Goal: Use online tool/utility: Utilize a website feature to perform a specific function

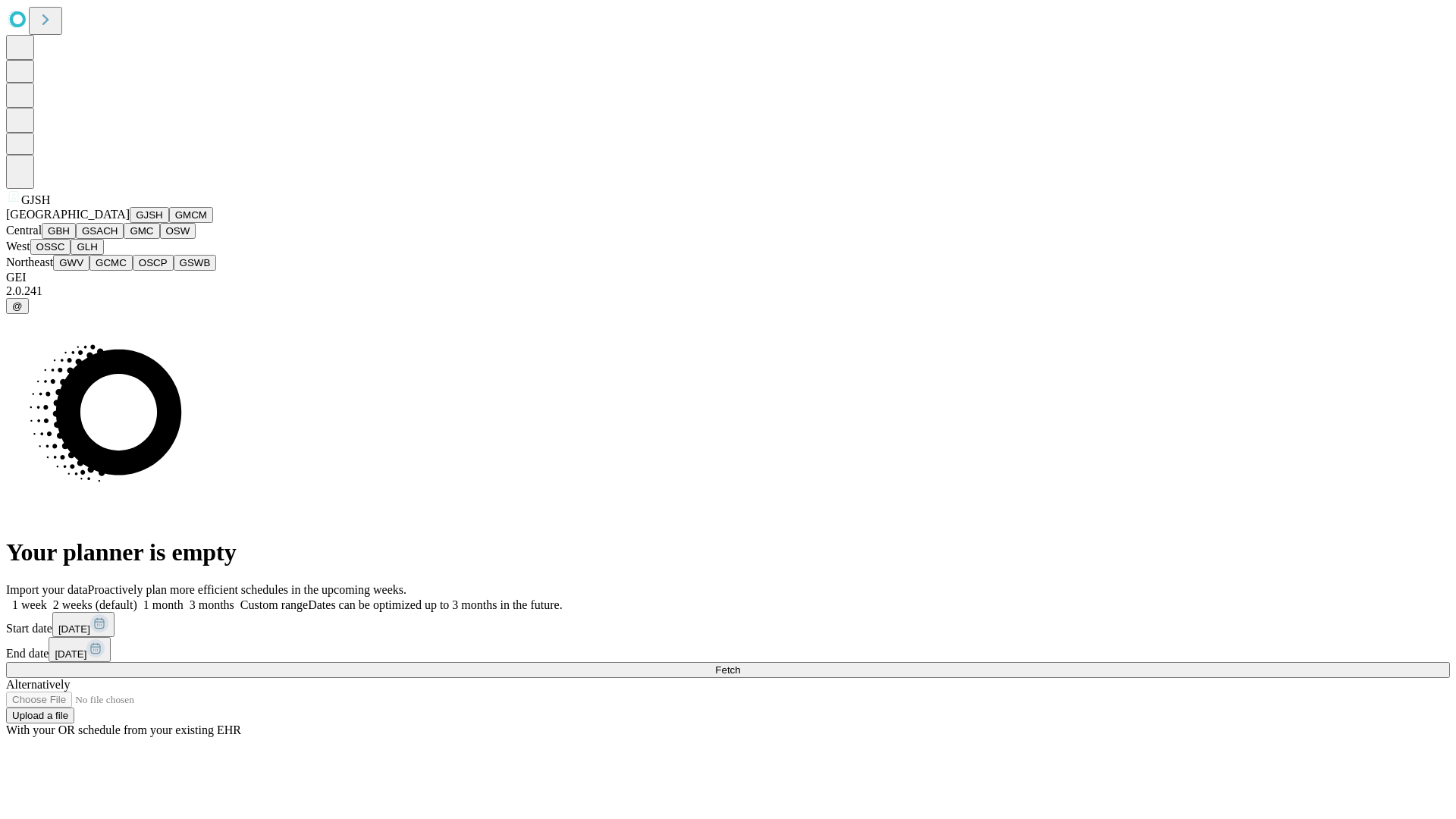
click at [130, 223] on button "GJSH" at bounding box center [149, 215] width 39 height 16
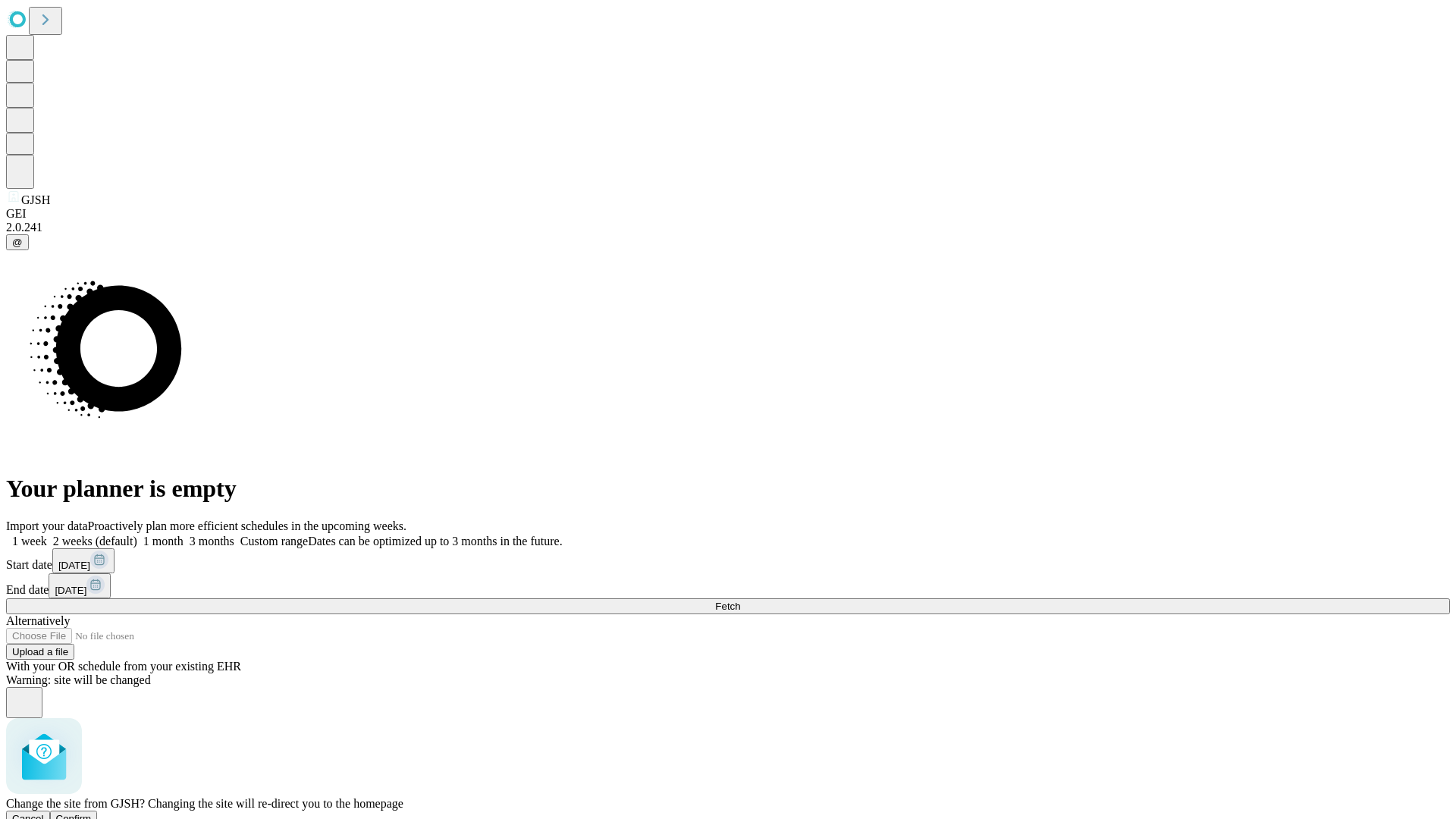
click at [91, 813] on span "Confirm" at bounding box center [74, 819] width 35 height 12
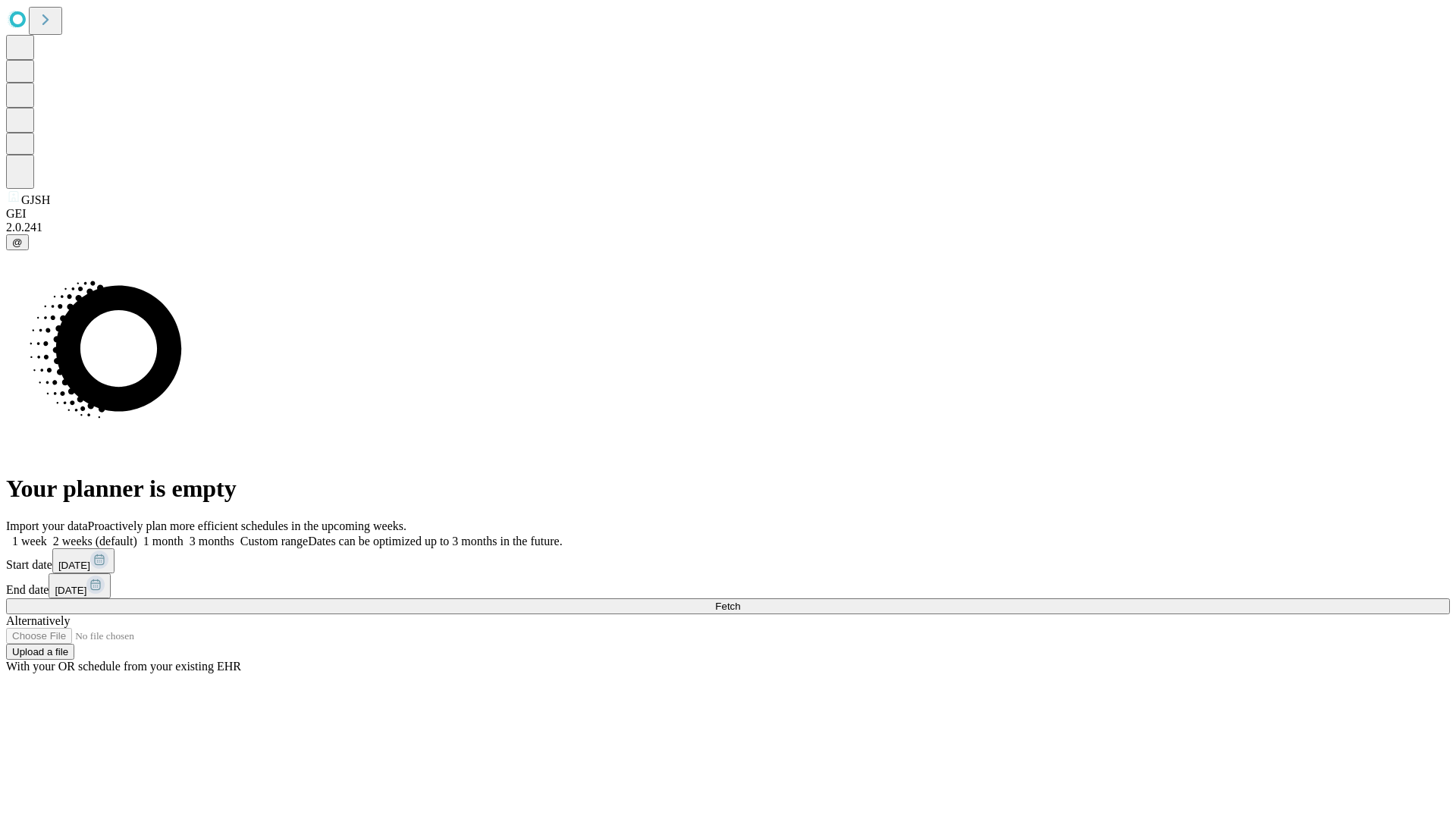
click at [138, 535] on label "2 weeks (default)" at bounding box center [92, 540] width 91 height 13
click at [740, 601] on span "Fetch" at bounding box center [727, 607] width 25 height 12
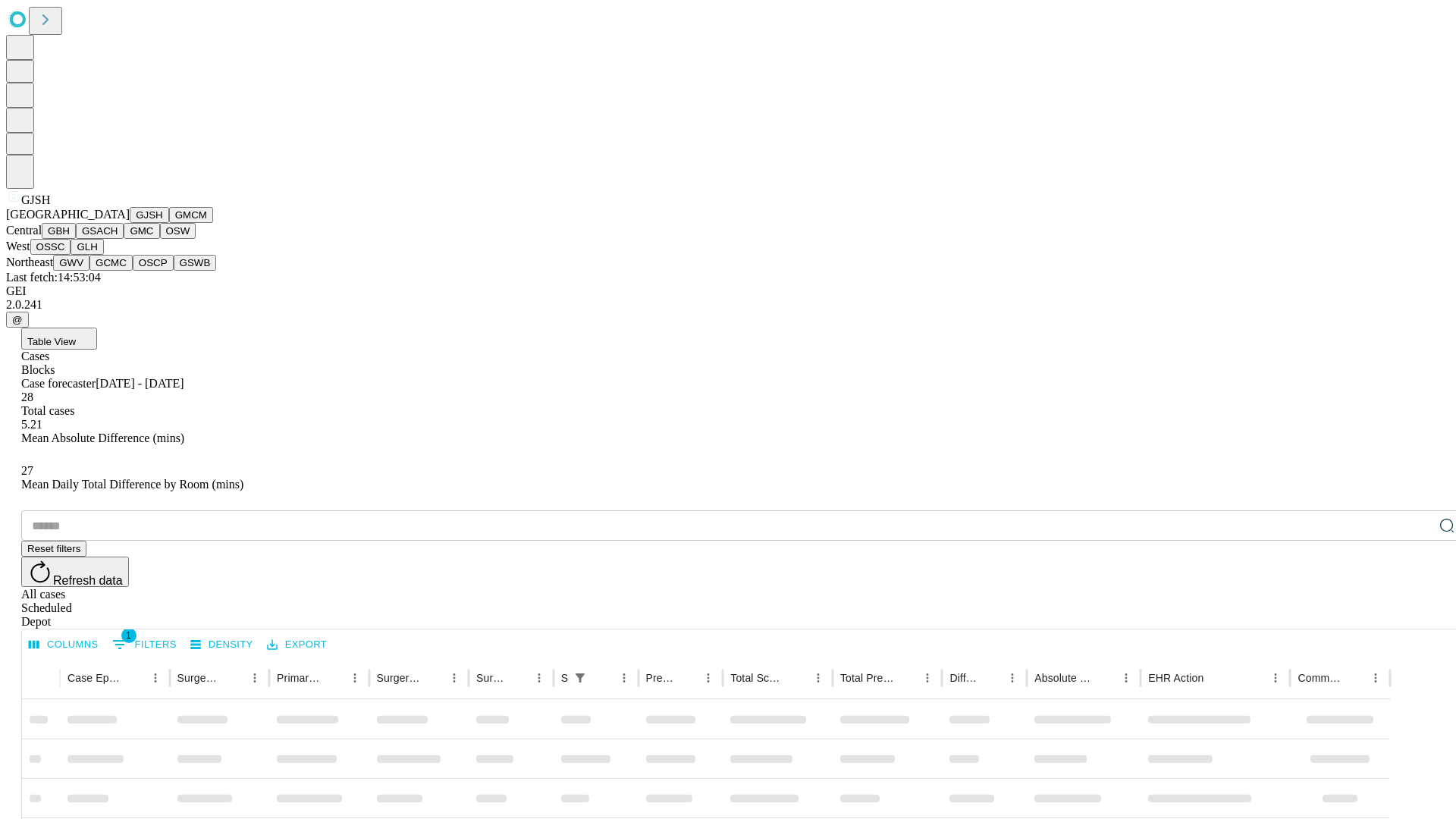
click at [169, 223] on button "GMCM" at bounding box center [191, 215] width 44 height 16
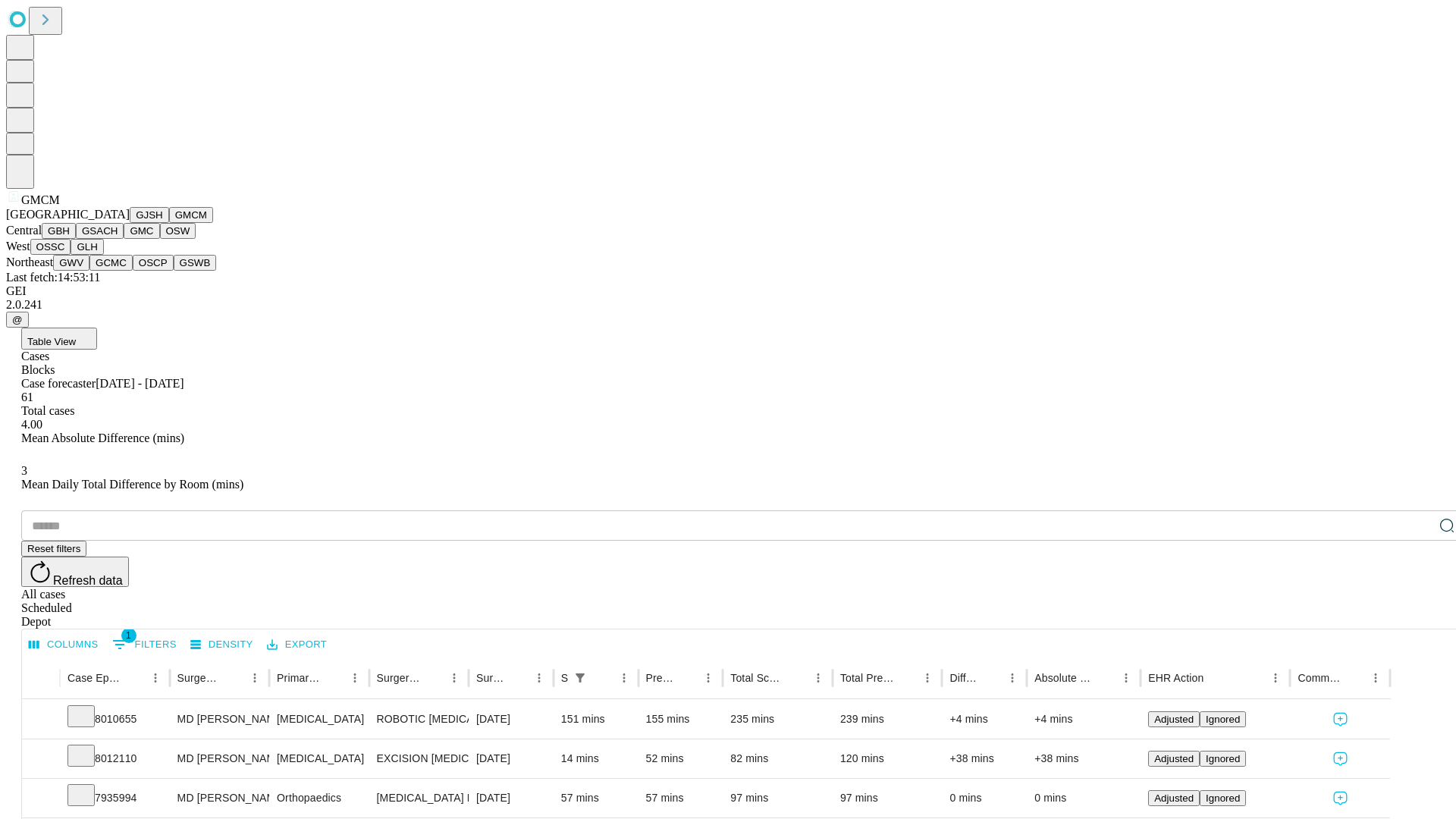
click at [75, 239] on button "GBH" at bounding box center [59, 231] width 34 height 16
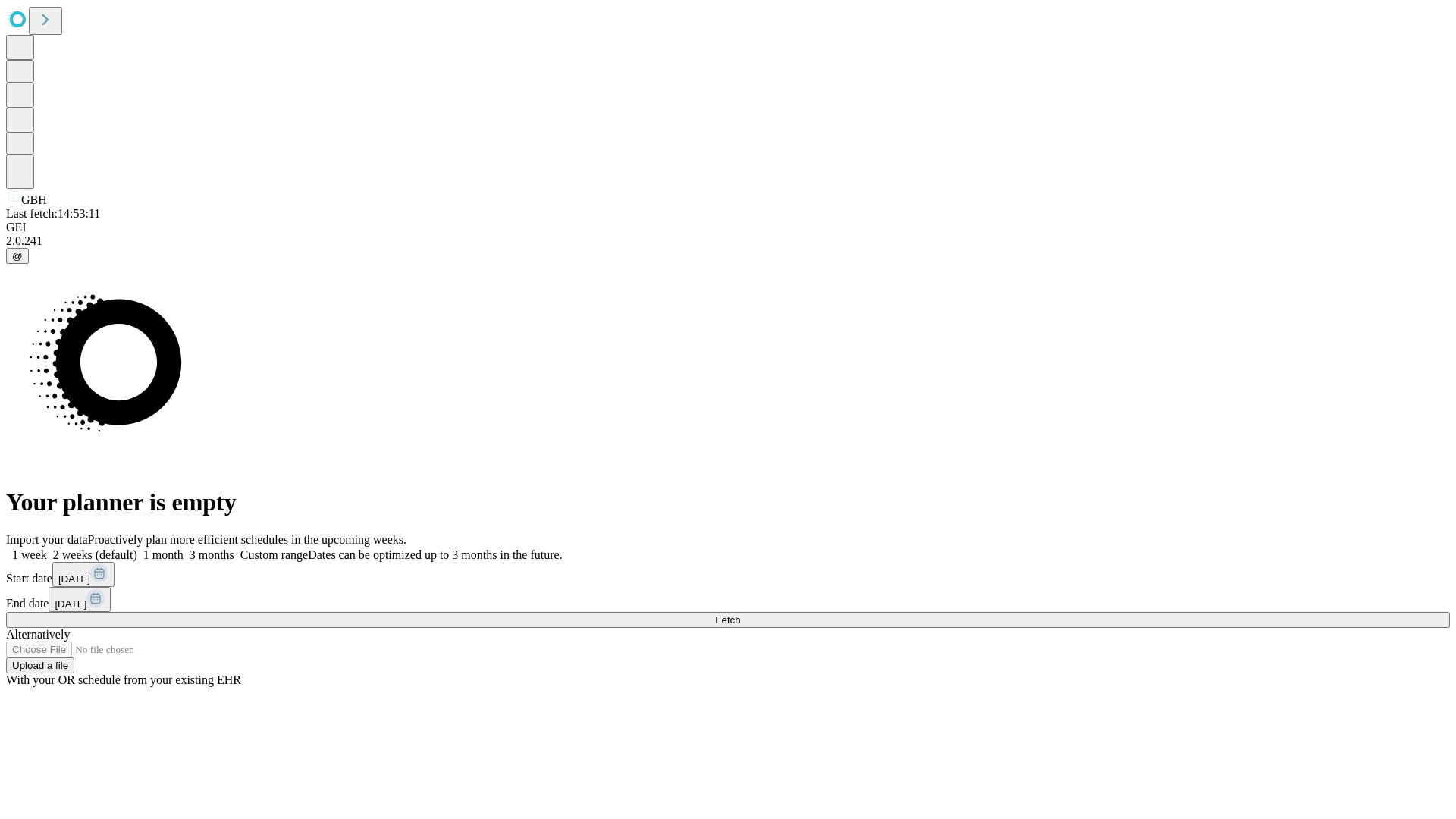
click at [138, 549] on label "2 weeks (default)" at bounding box center [92, 555] width 91 height 13
click at [740, 614] on span "Fetch" at bounding box center [727, 620] width 25 height 12
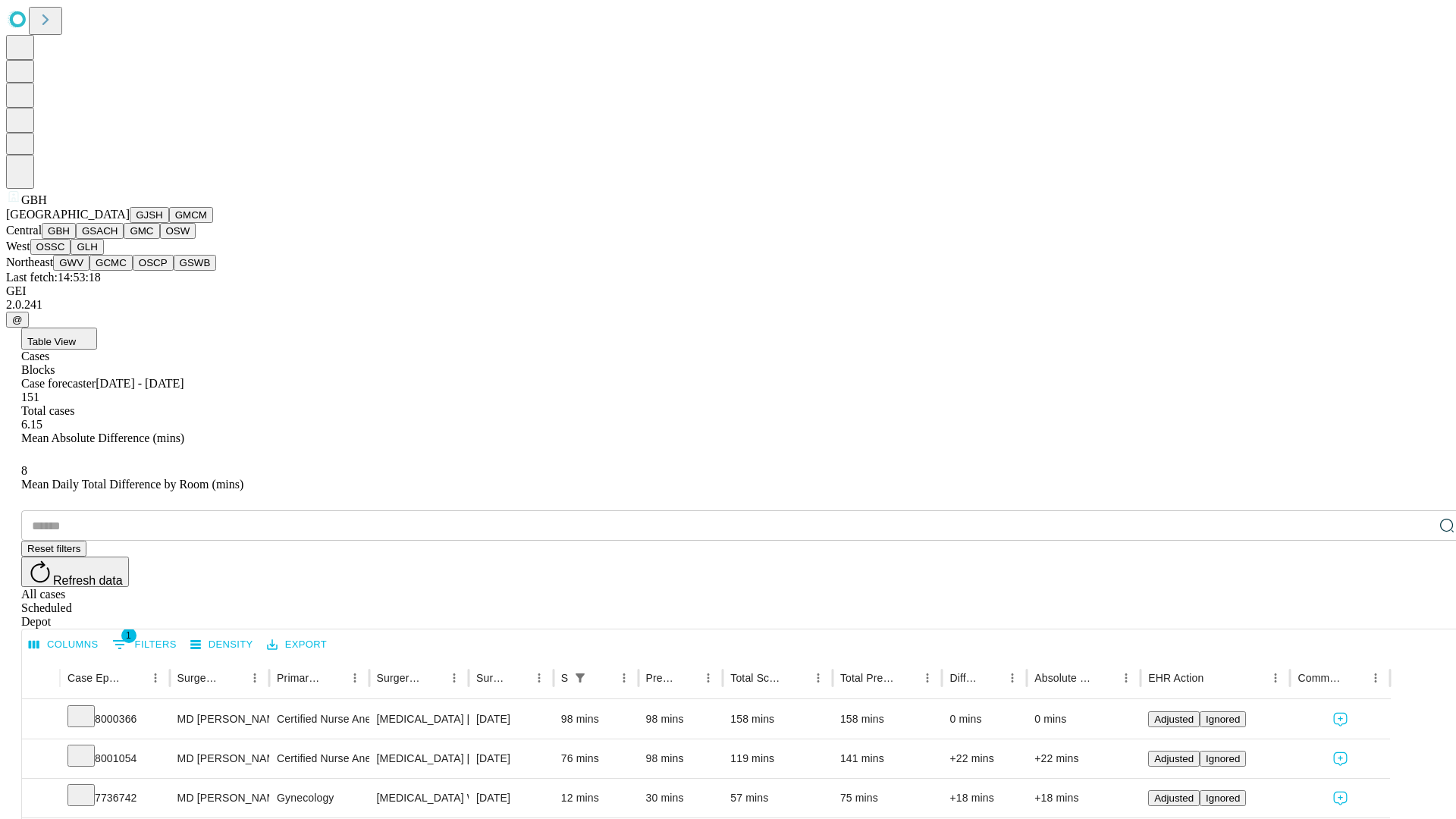
click at [117, 239] on button "GSACH" at bounding box center [99, 231] width 48 height 16
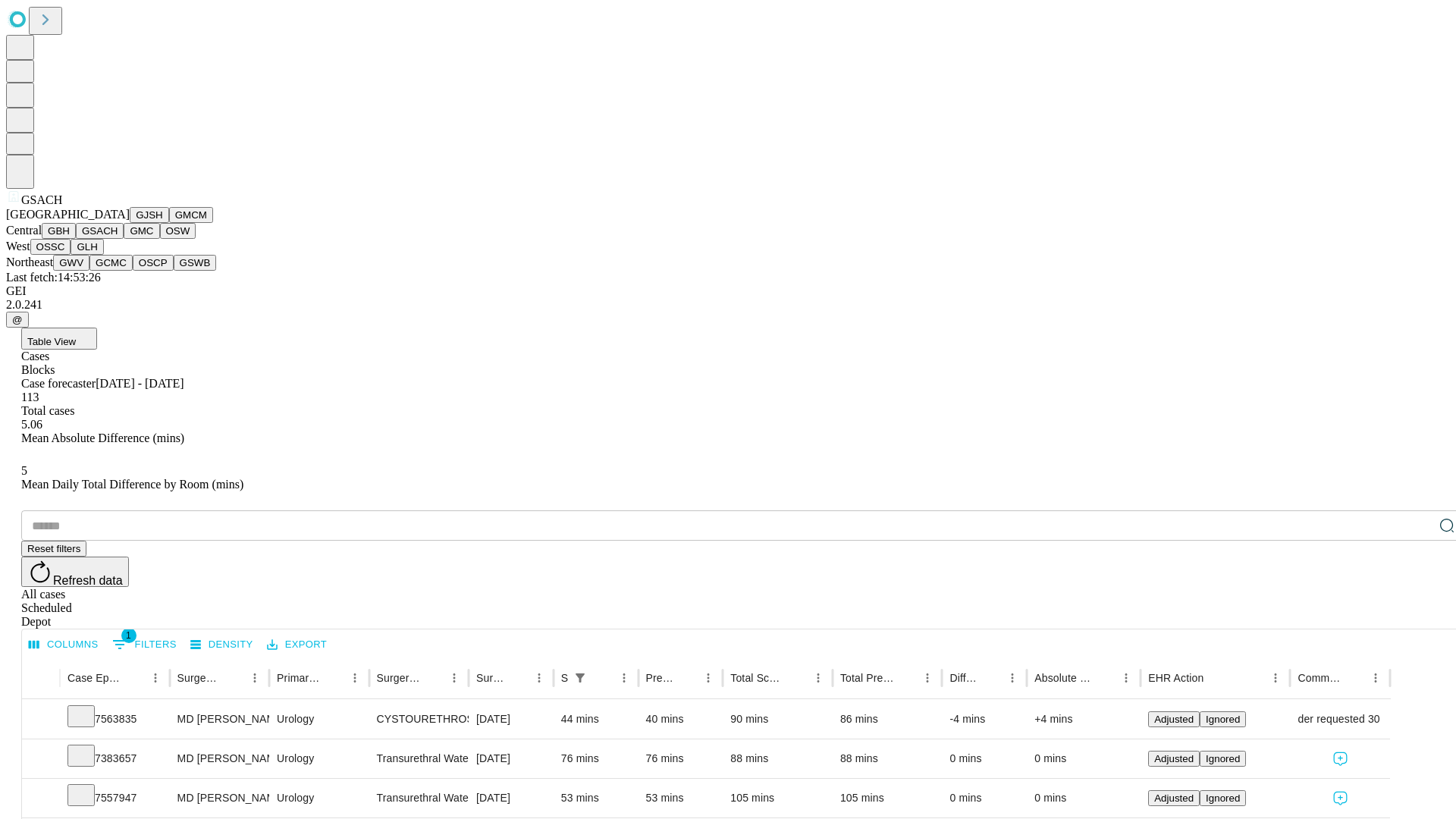
click at [123, 239] on button "GMC" at bounding box center [141, 231] width 35 height 16
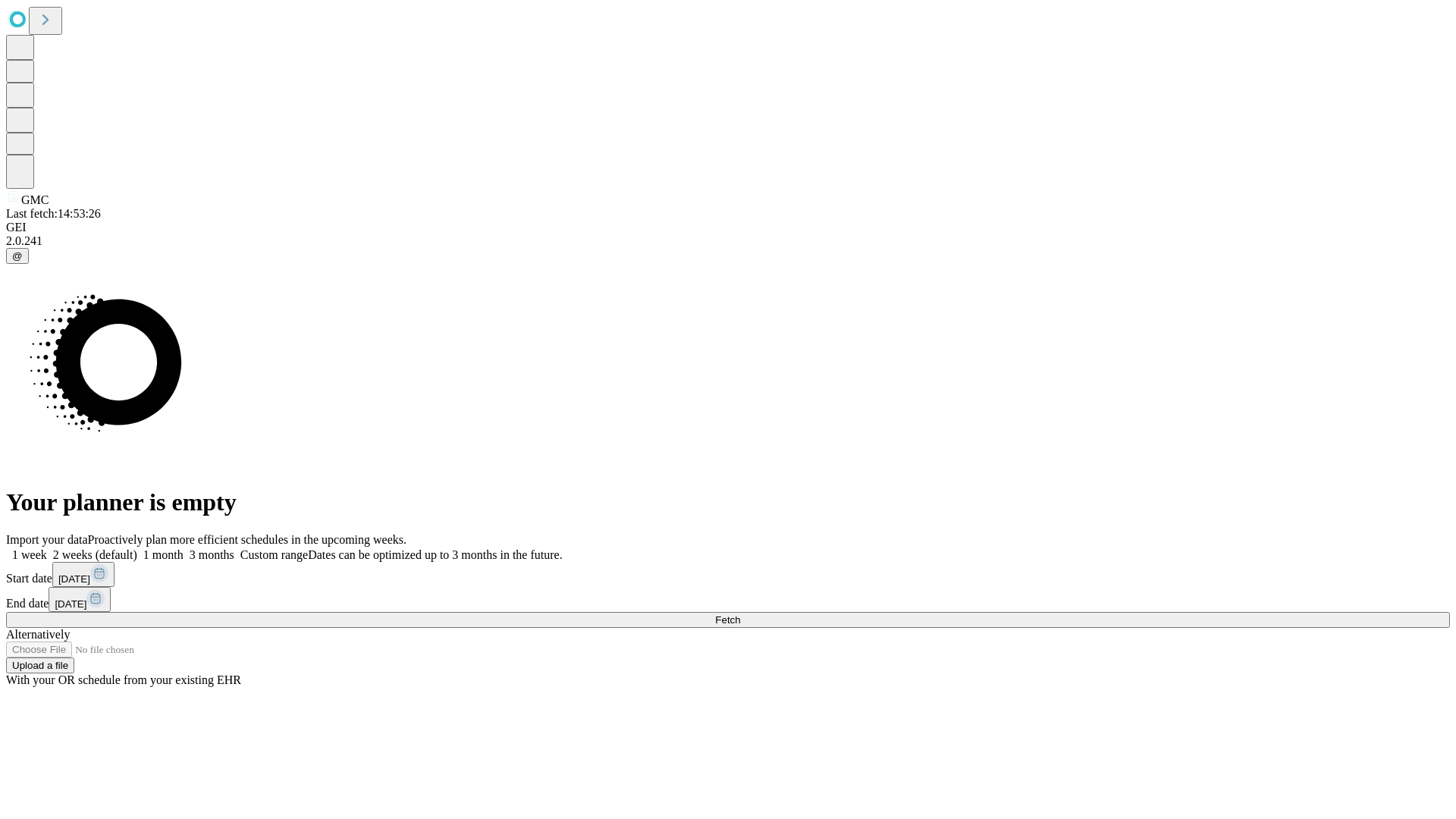
click at [138, 549] on label "2 weeks (default)" at bounding box center [92, 555] width 91 height 13
click at [740, 614] on span "Fetch" at bounding box center [727, 620] width 25 height 12
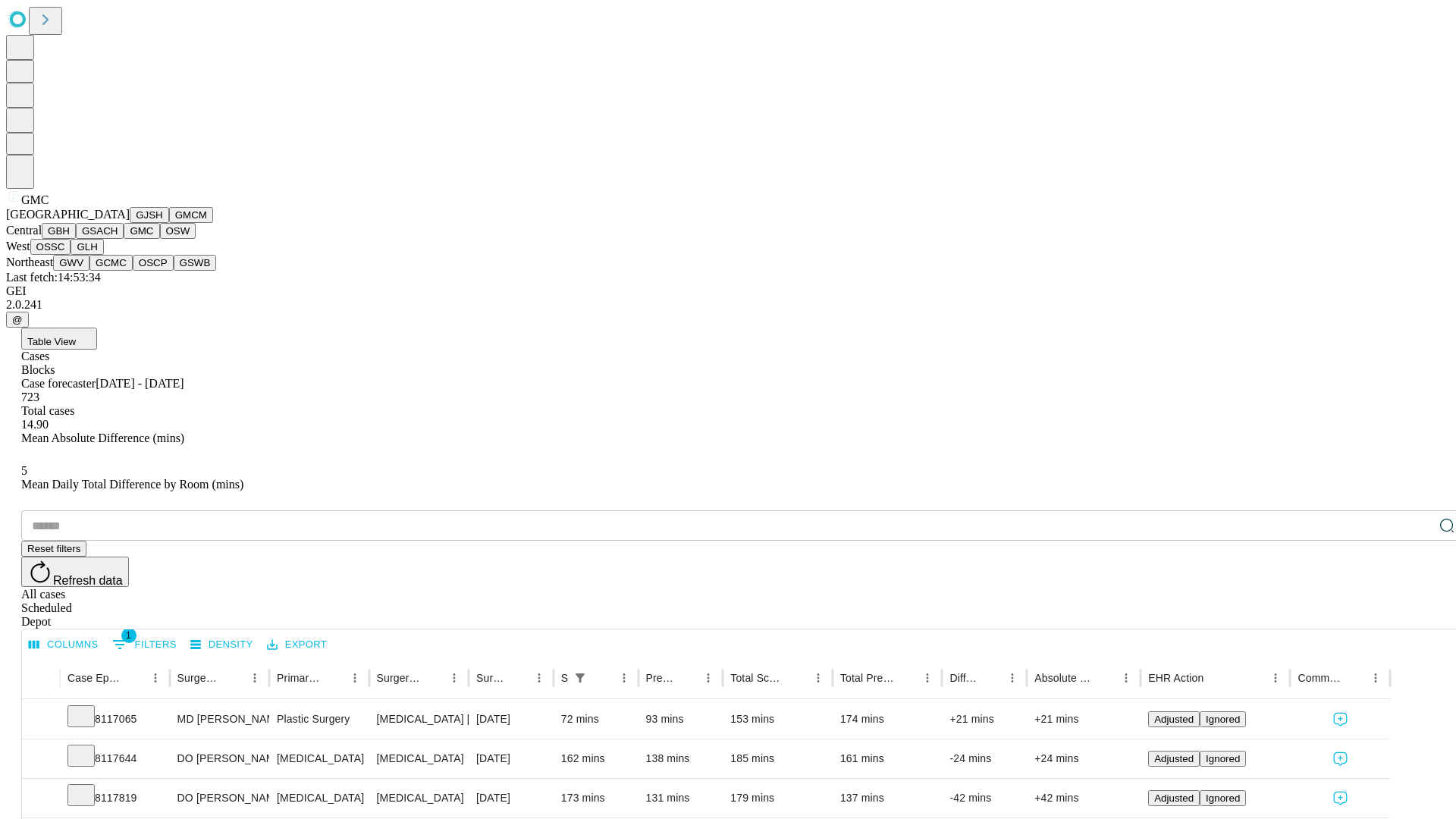
click at [160, 239] on button "OSW" at bounding box center [178, 231] width 36 height 16
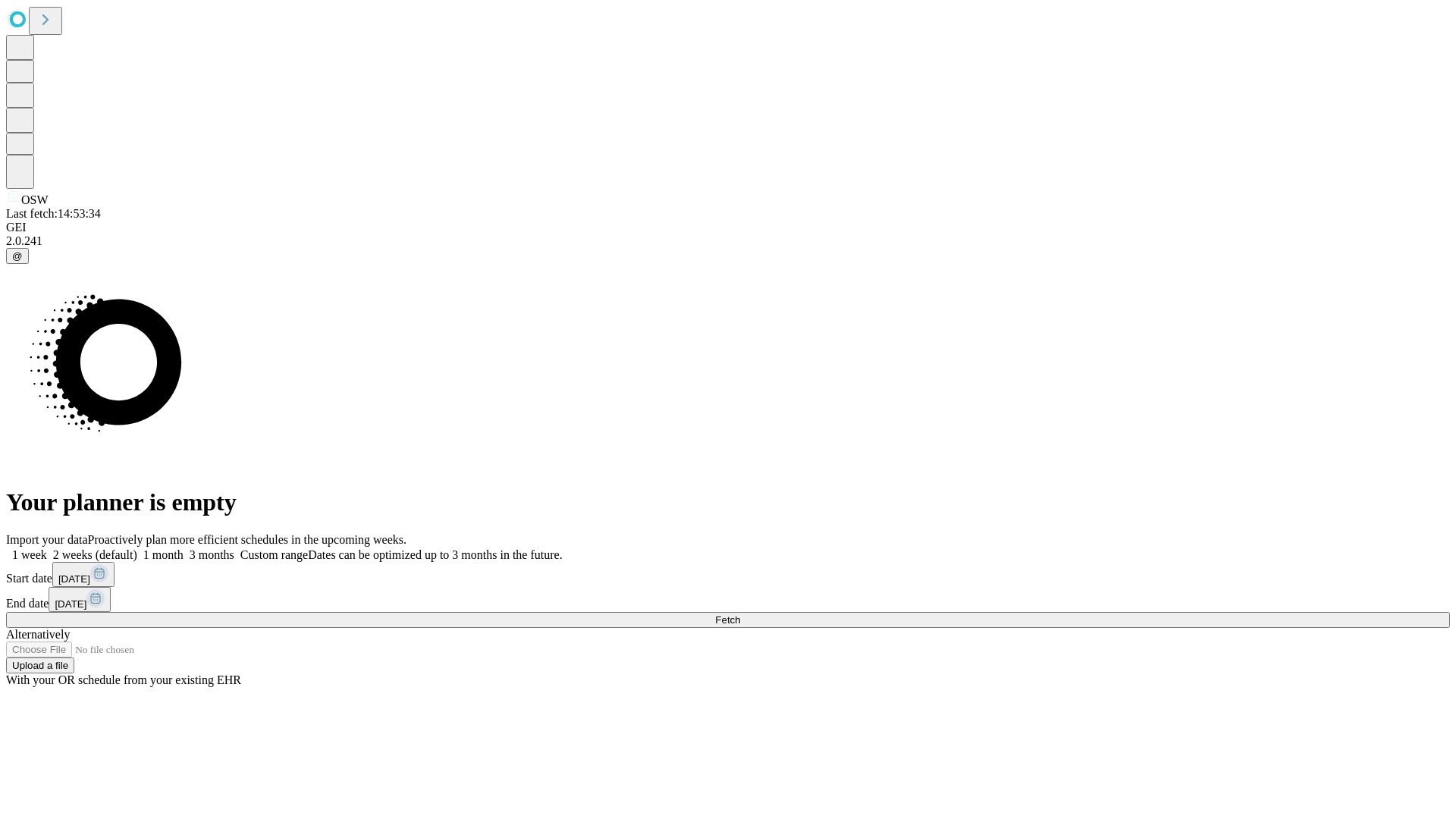
click at [138, 549] on label "2 weeks (default)" at bounding box center [92, 555] width 91 height 13
click at [740, 614] on span "Fetch" at bounding box center [727, 620] width 25 height 12
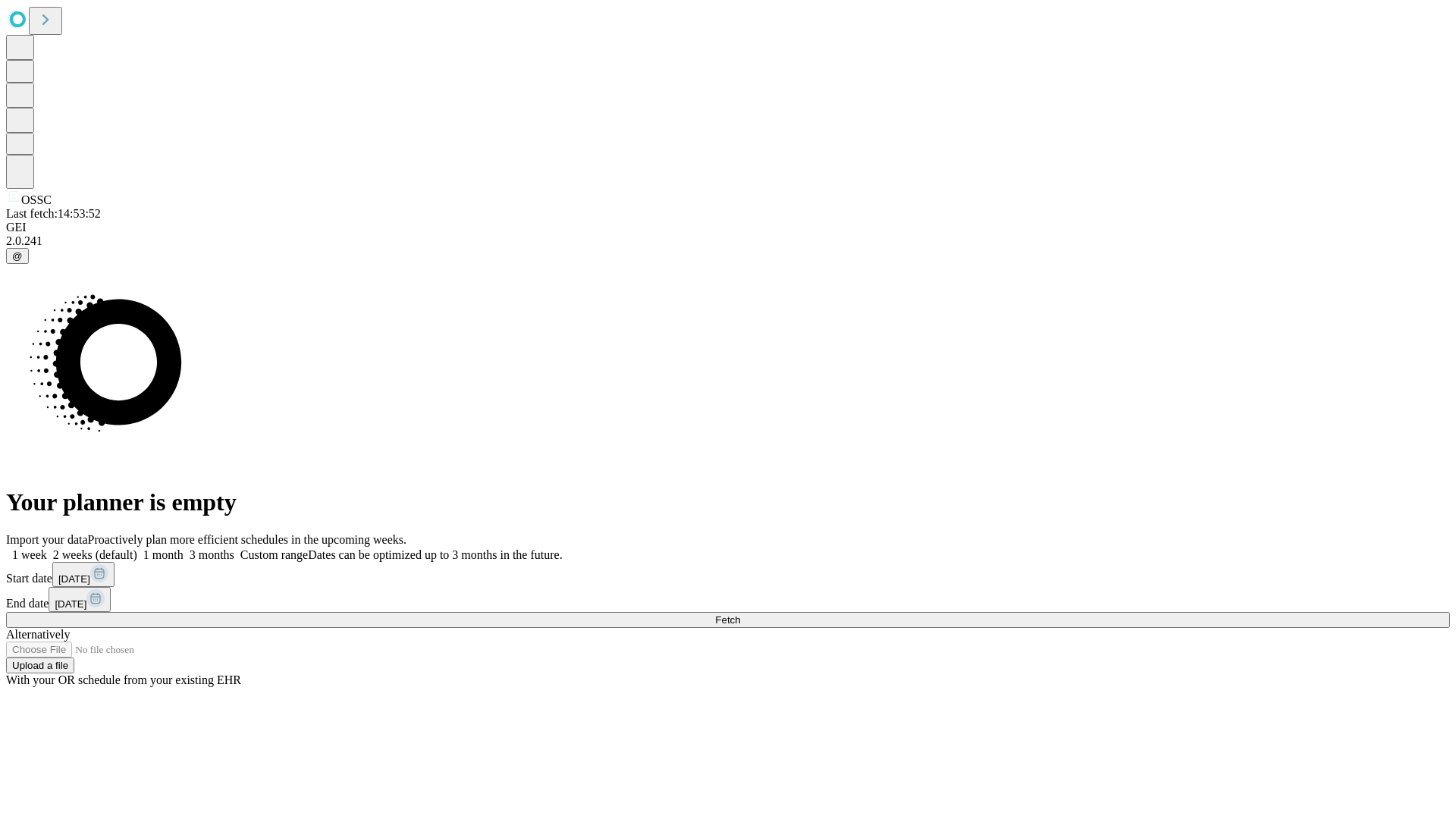
click at [138, 549] on label "2 weeks (default)" at bounding box center [92, 555] width 91 height 13
click at [740, 614] on span "Fetch" at bounding box center [727, 620] width 25 height 12
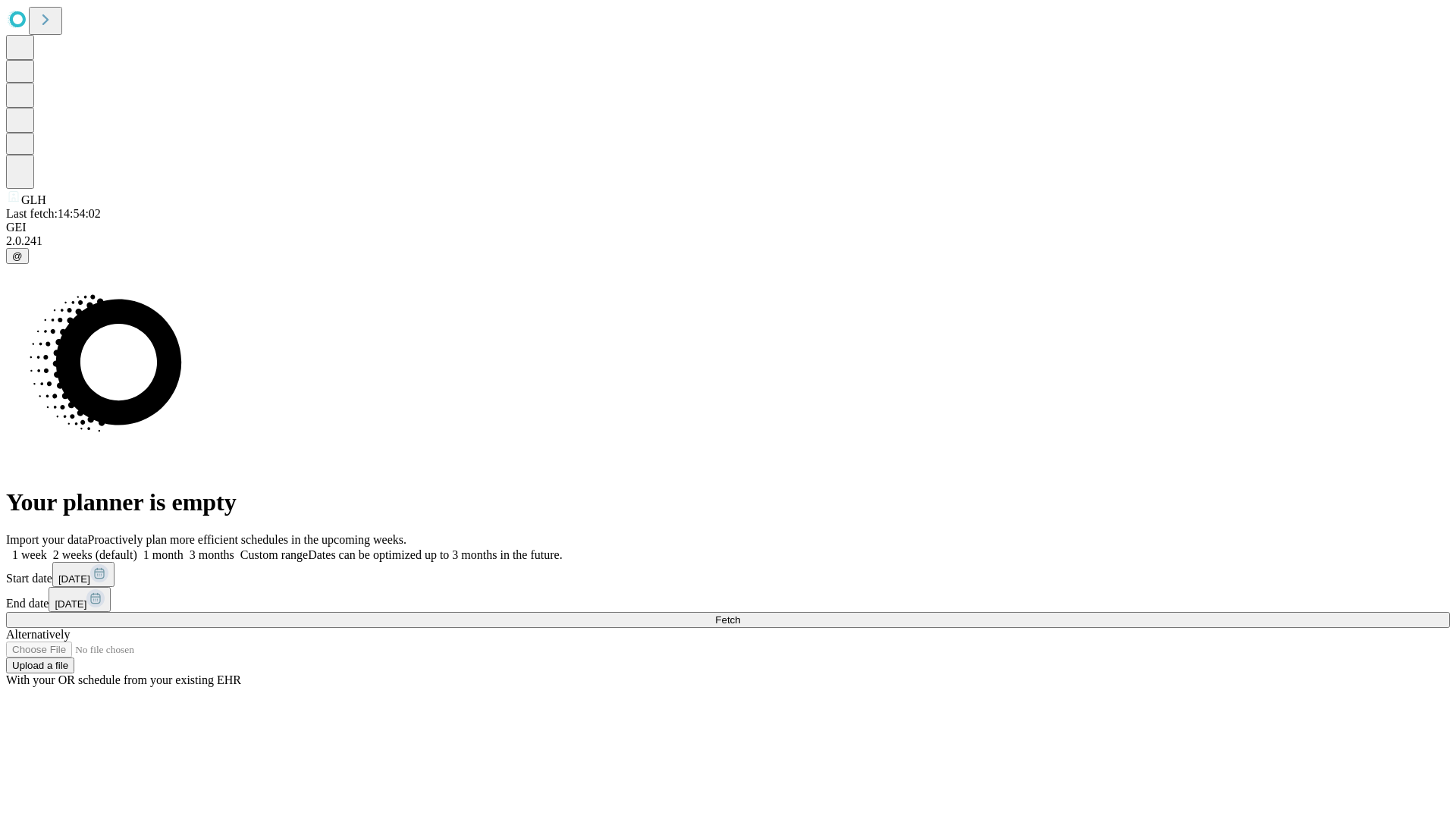
click at [138, 549] on label "2 weeks (default)" at bounding box center [92, 555] width 91 height 13
click at [740, 614] on span "Fetch" at bounding box center [727, 620] width 25 height 12
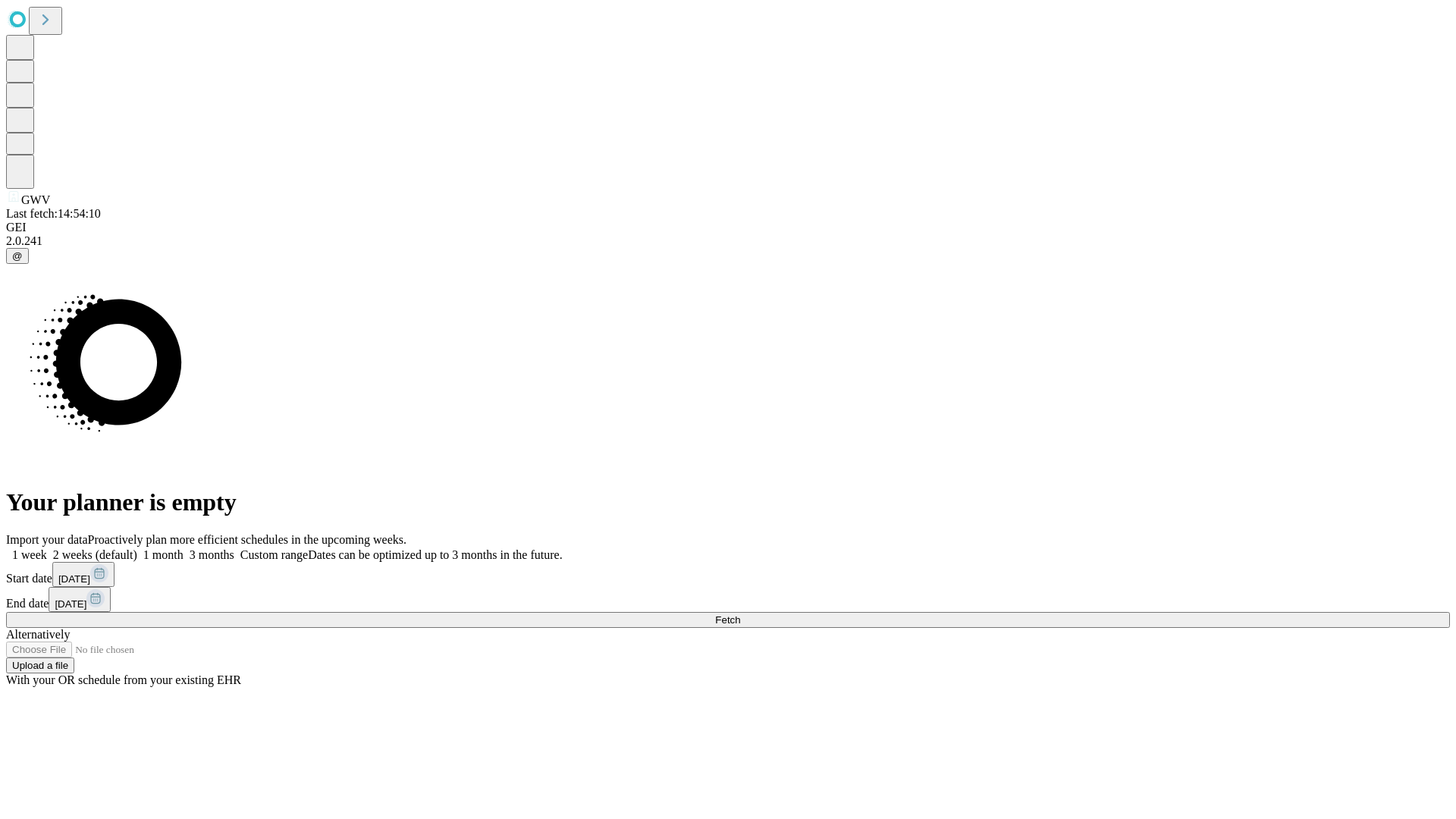
click at [138, 549] on label "2 weeks (default)" at bounding box center [92, 555] width 91 height 13
click at [740, 614] on span "Fetch" at bounding box center [727, 620] width 25 height 12
